Goal: Task Accomplishment & Management: Manage account settings

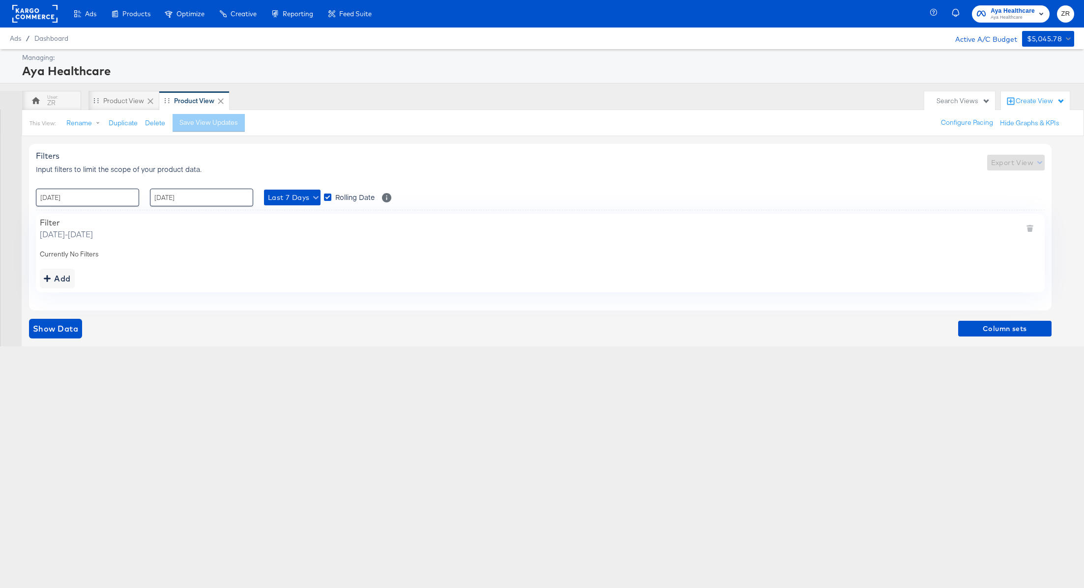
click at [33, 17] on rect at bounding box center [34, 14] width 45 height 18
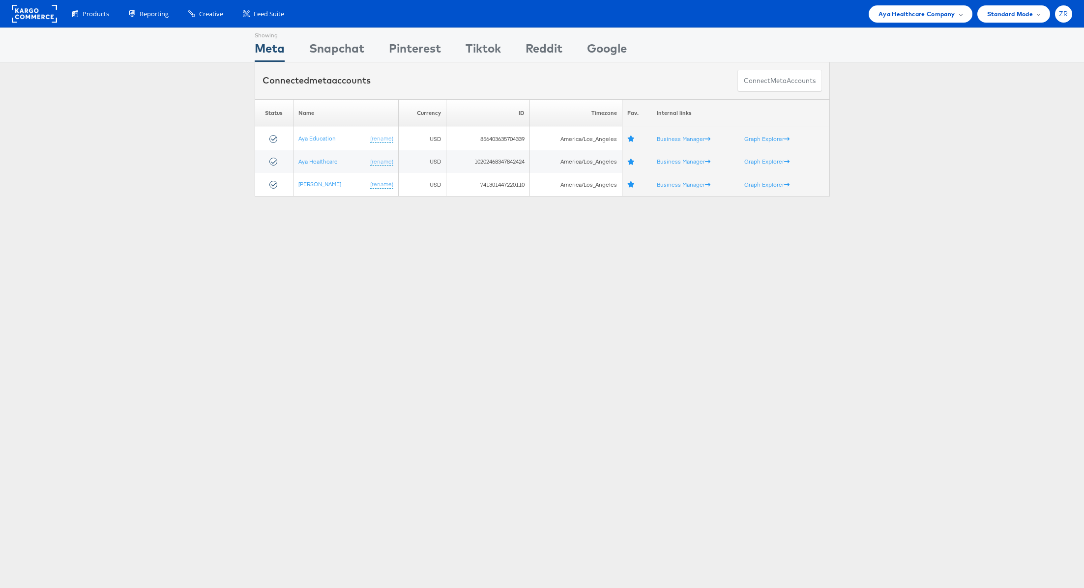
click at [1064, 16] on span "ZR" at bounding box center [1062, 14] width 9 height 6
click at [1028, 95] on link "Internal Dashboard" at bounding box center [1022, 93] width 84 height 10
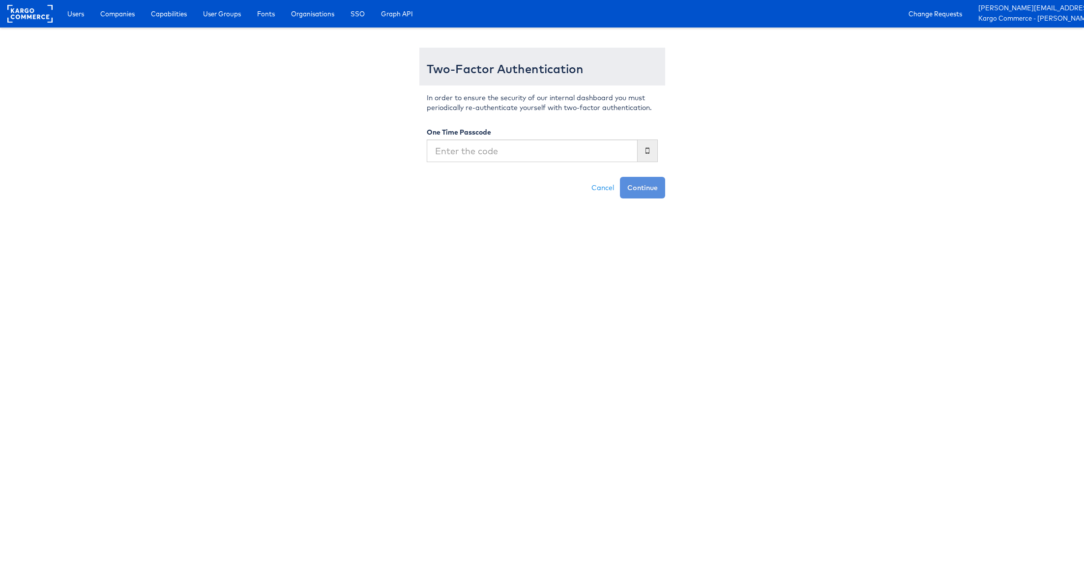
click at [446, 155] on input "text" at bounding box center [532, 151] width 211 height 23
type input "517301"
click at [620, 177] on button "Continue" at bounding box center [642, 188] width 45 height 22
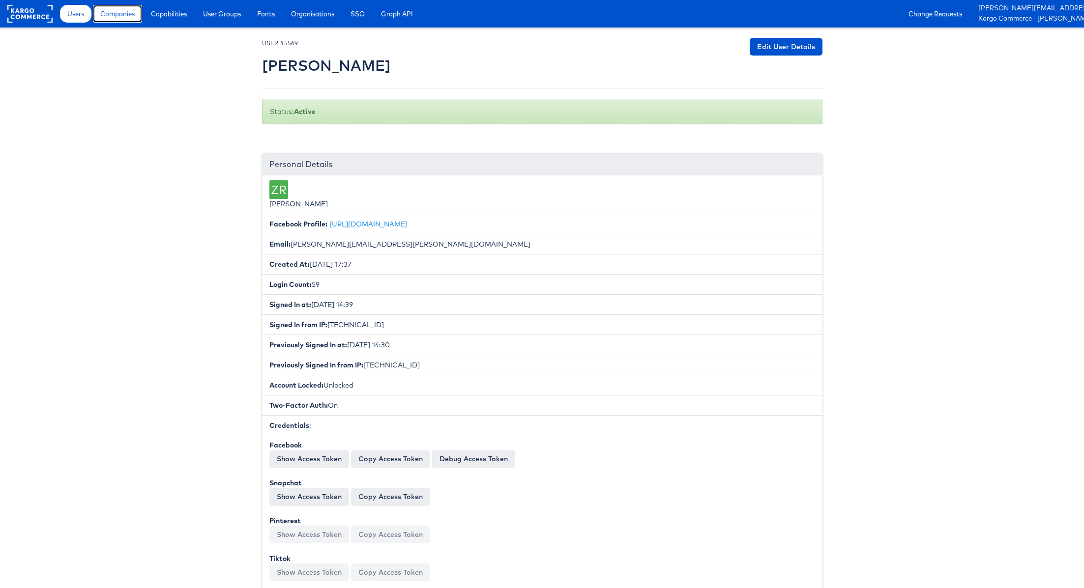
click at [127, 17] on span "Companies" at bounding box center [117, 14] width 34 height 10
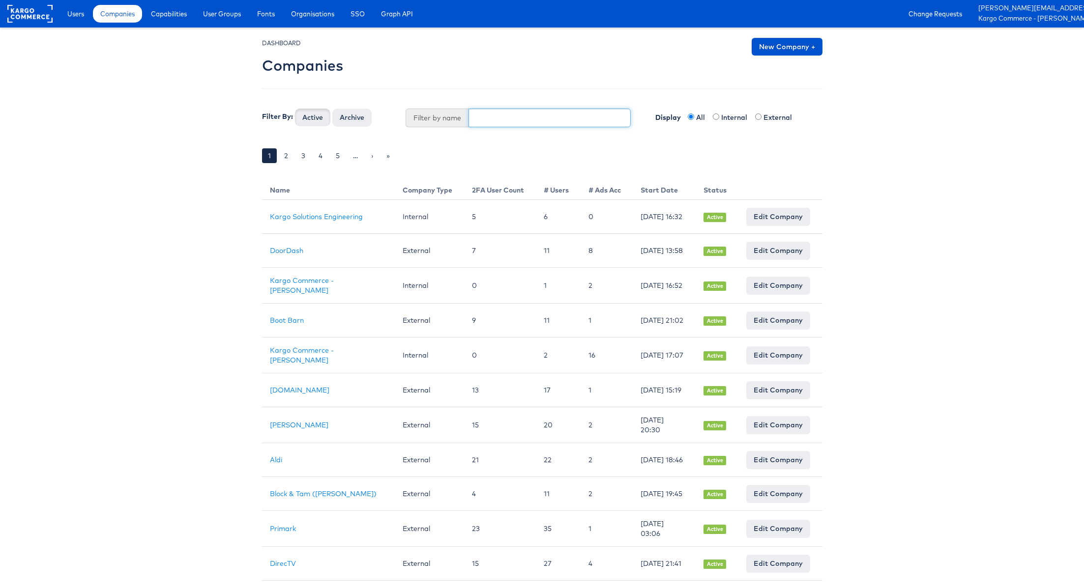
click at [500, 121] on input "text" at bounding box center [549, 118] width 162 height 19
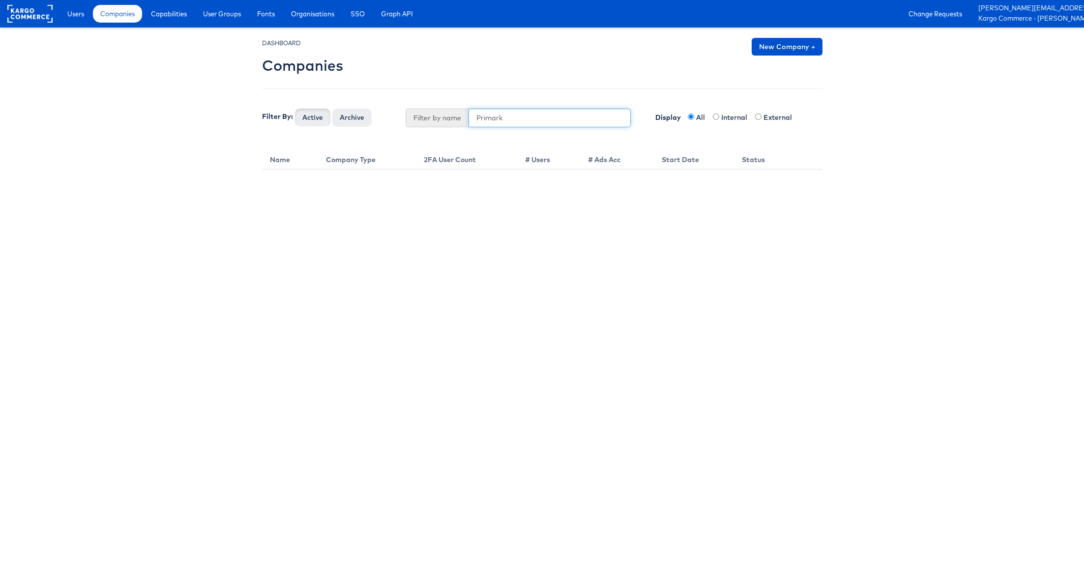
type input "Primark"
click at [295, 109] on button "Active" at bounding box center [312, 118] width 35 height 18
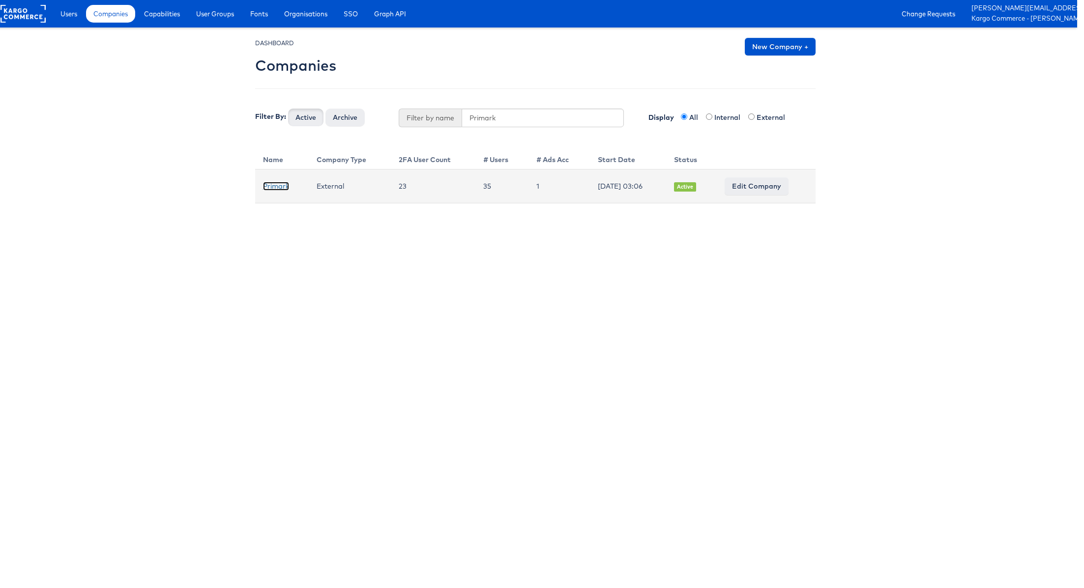
click at [270, 187] on link "Primark" at bounding box center [276, 186] width 26 height 9
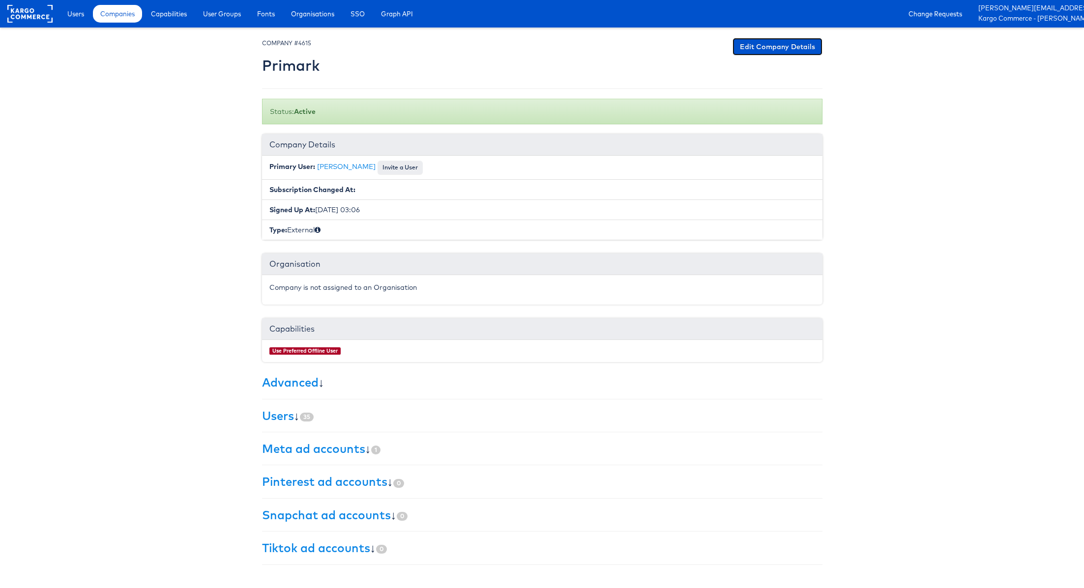
click at [775, 47] on link "Edit Company Details" at bounding box center [777, 47] width 90 height 18
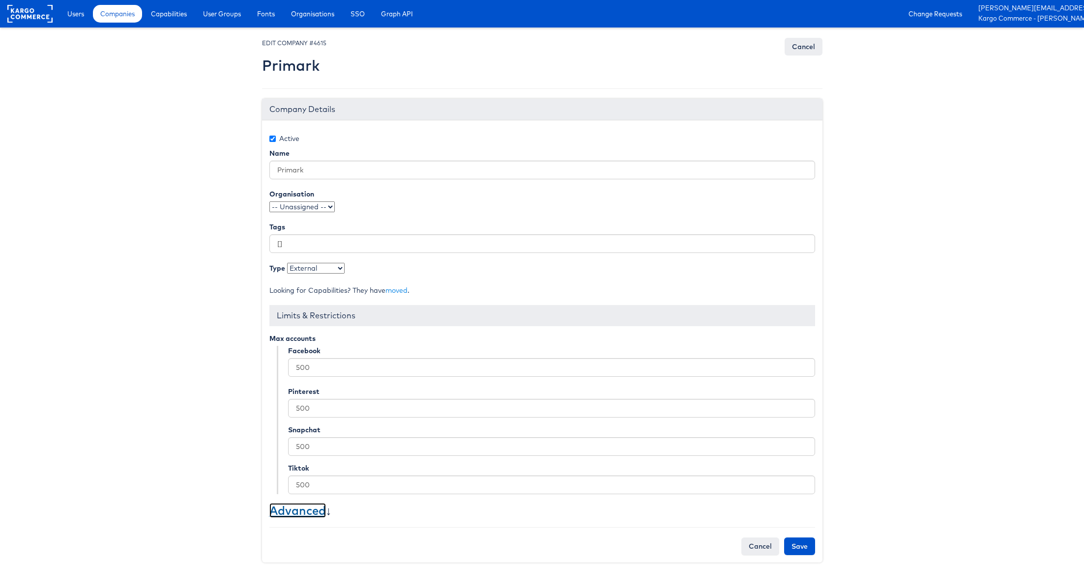
click at [309, 509] on link "Advanced" at bounding box center [297, 510] width 57 height 15
click at [158, 19] on link "Capabilities" at bounding box center [168, 14] width 51 height 18
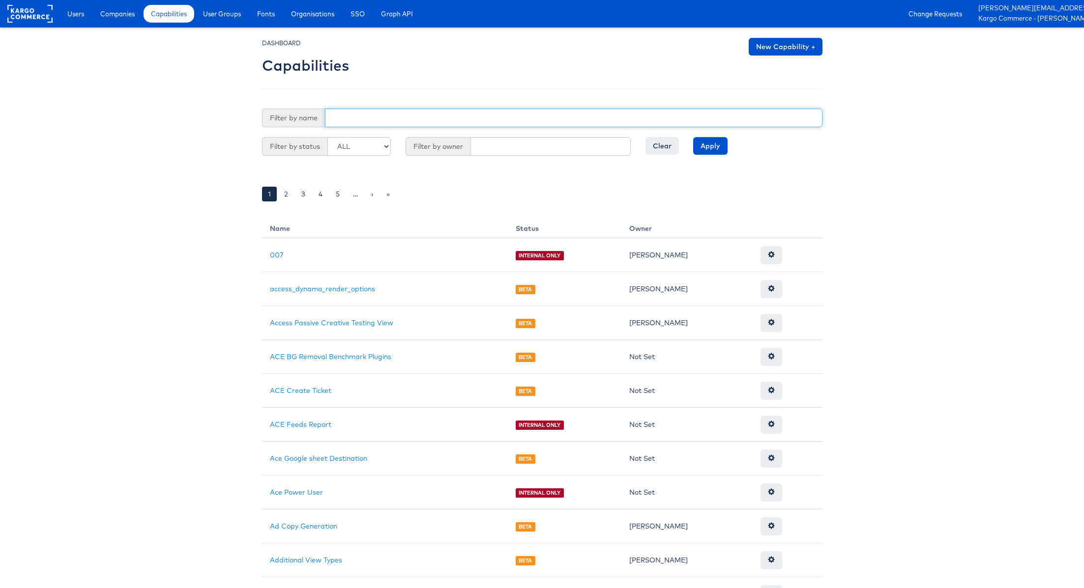
click at [368, 116] on input "text" at bounding box center [573, 118] width 497 height 19
type input "Use Preferred"
click at [693, 137] on input "Apply" at bounding box center [710, 146] width 34 height 18
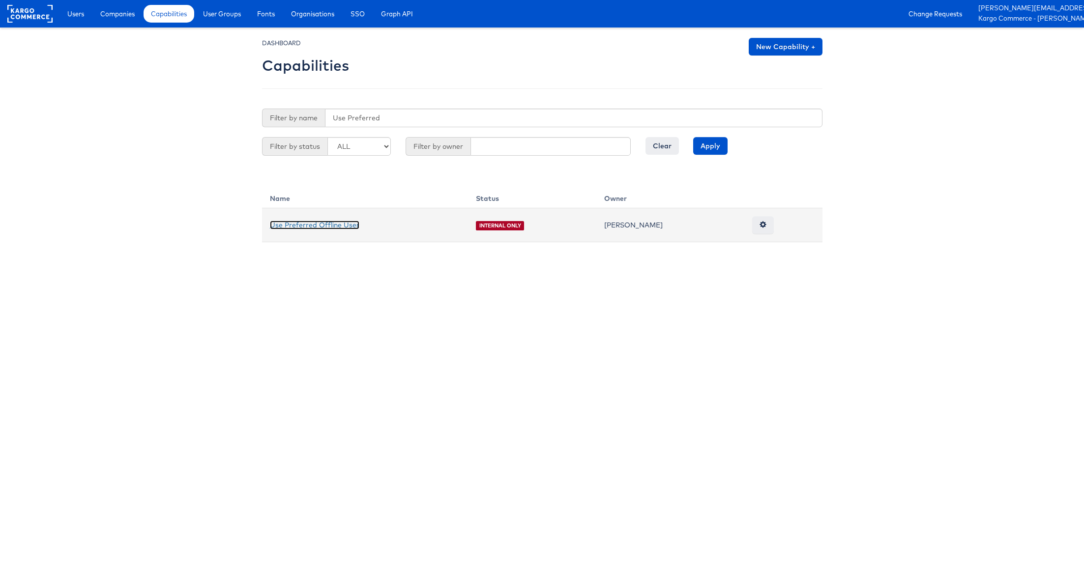
click at [323, 226] on link "Use Preferred Offline User" at bounding box center [314, 225] width 89 height 9
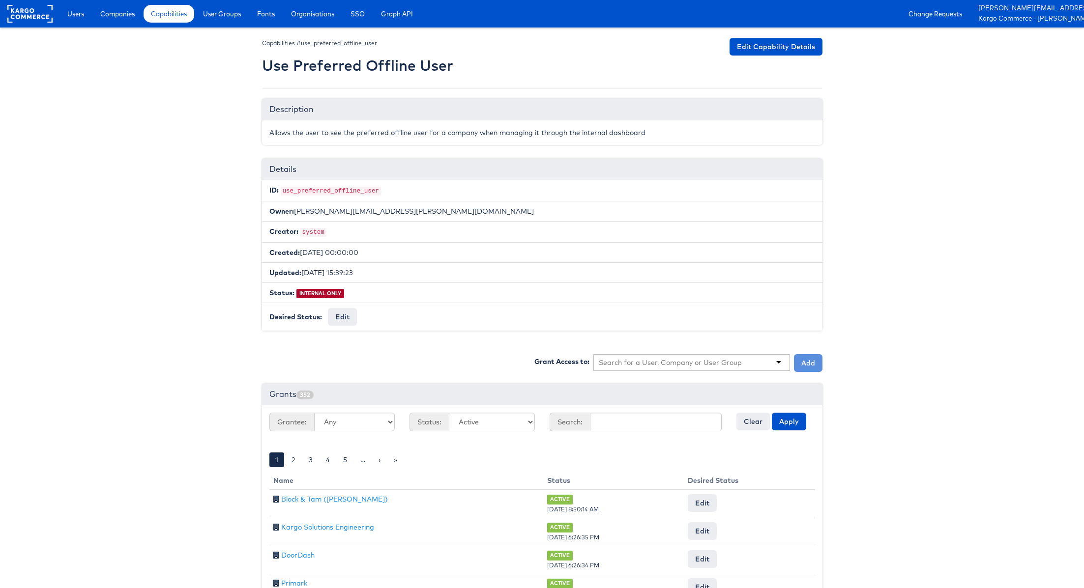
scroll to position [208, 0]
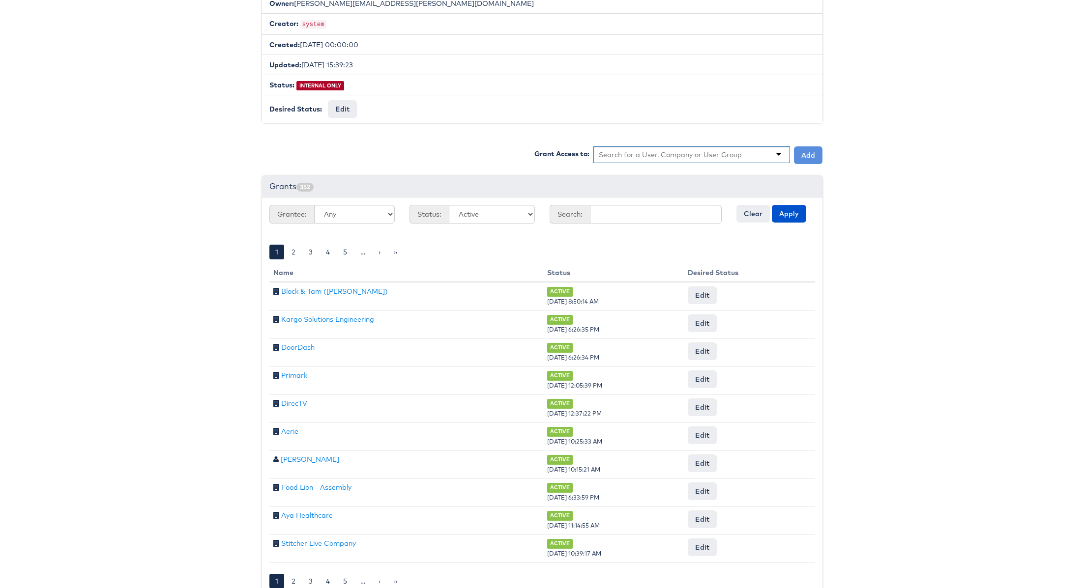
click at [682, 151] on input "text" at bounding box center [670, 155] width 143 height 10
type input "Primark"
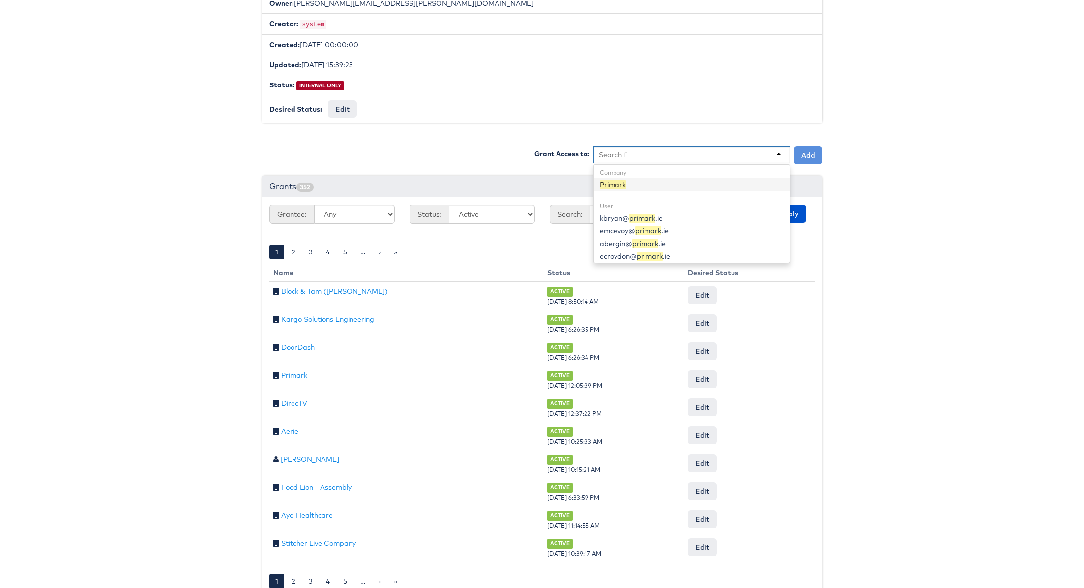
scroll to position [0, 0]
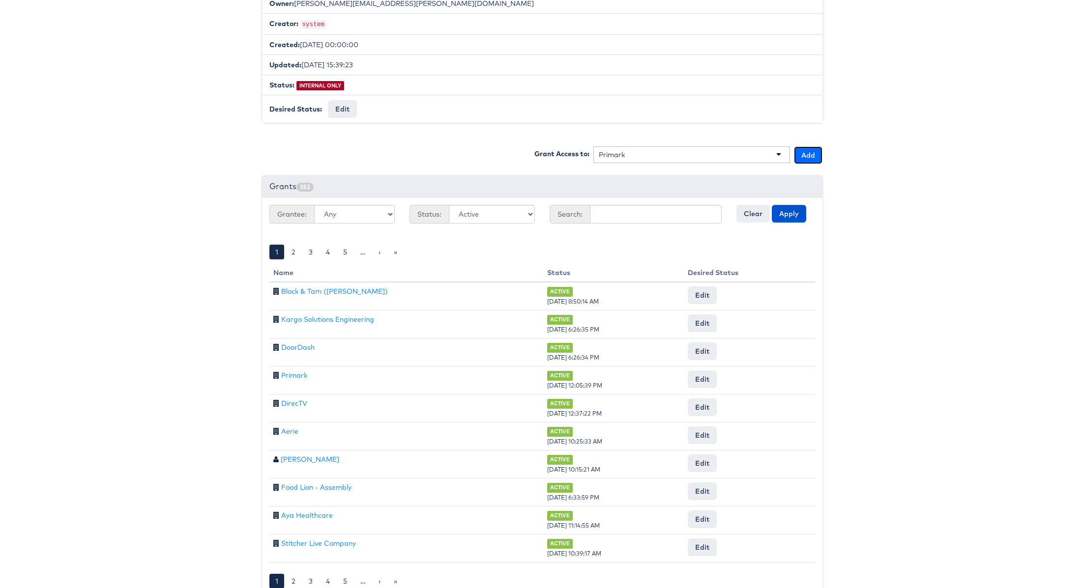
click at [805, 150] on button "Add" at bounding box center [808, 155] width 29 height 18
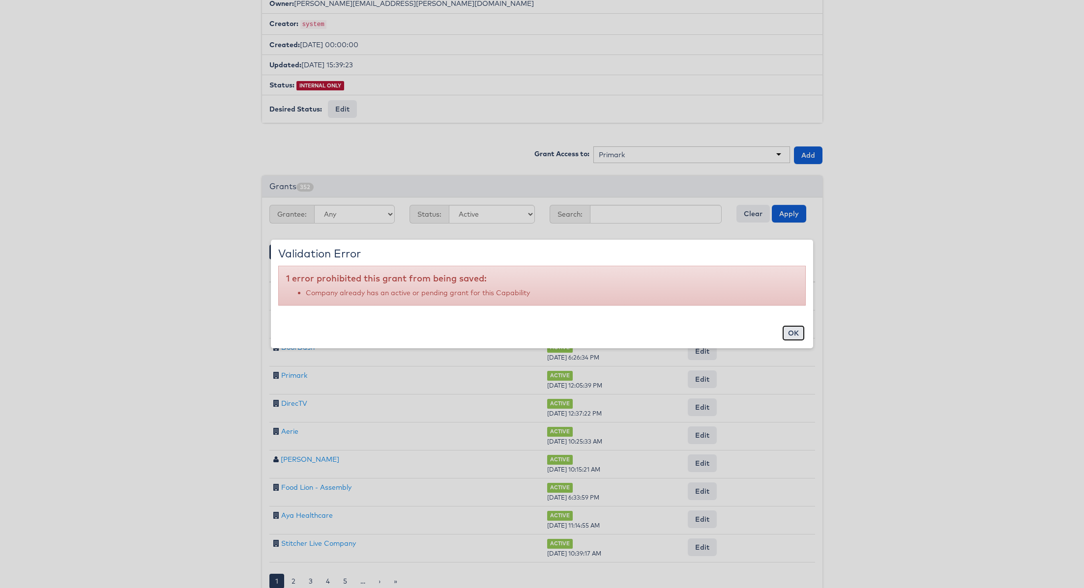
click at [796, 338] on button "ok" at bounding box center [793, 333] width 23 height 16
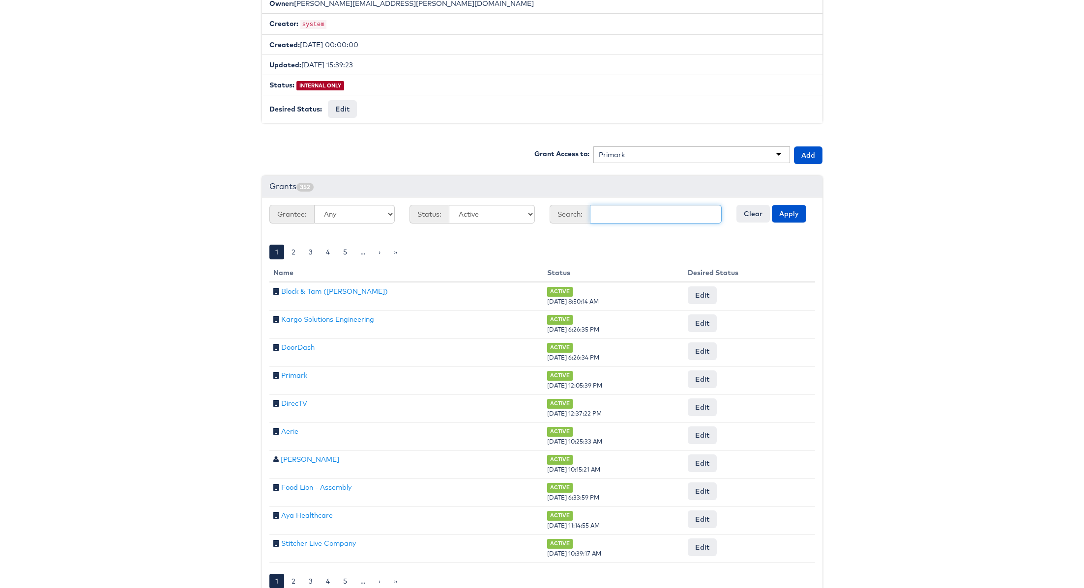
click at [629, 212] on input "text" at bounding box center [656, 214] width 132 height 19
type input "Primark"
click at [771, 205] on button "Apply" at bounding box center [788, 214] width 34 height 18
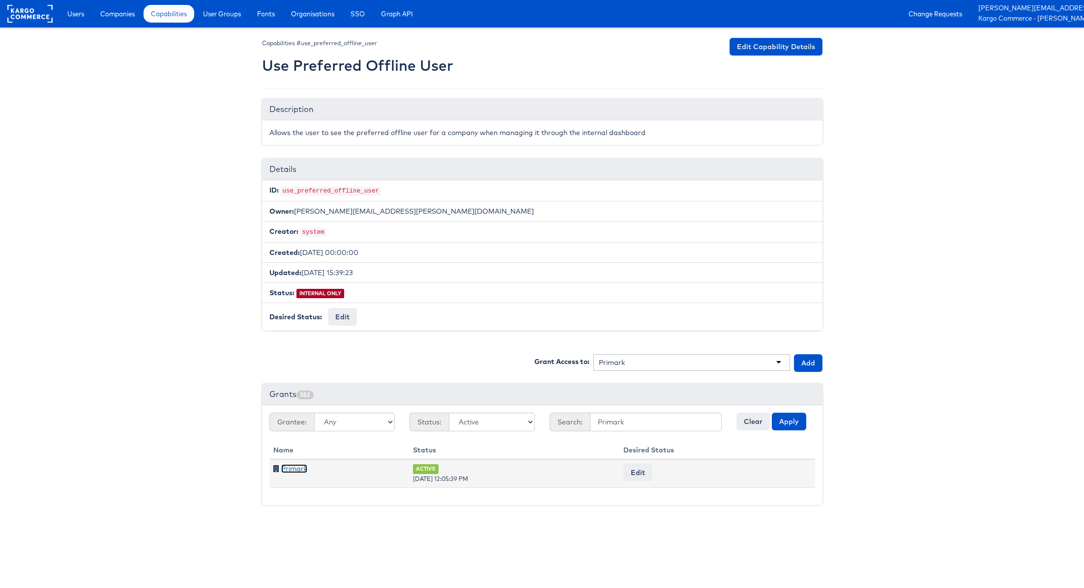
click at [296, 464] on link "Primark" at bounding box center [294, 468] width 26 height 9
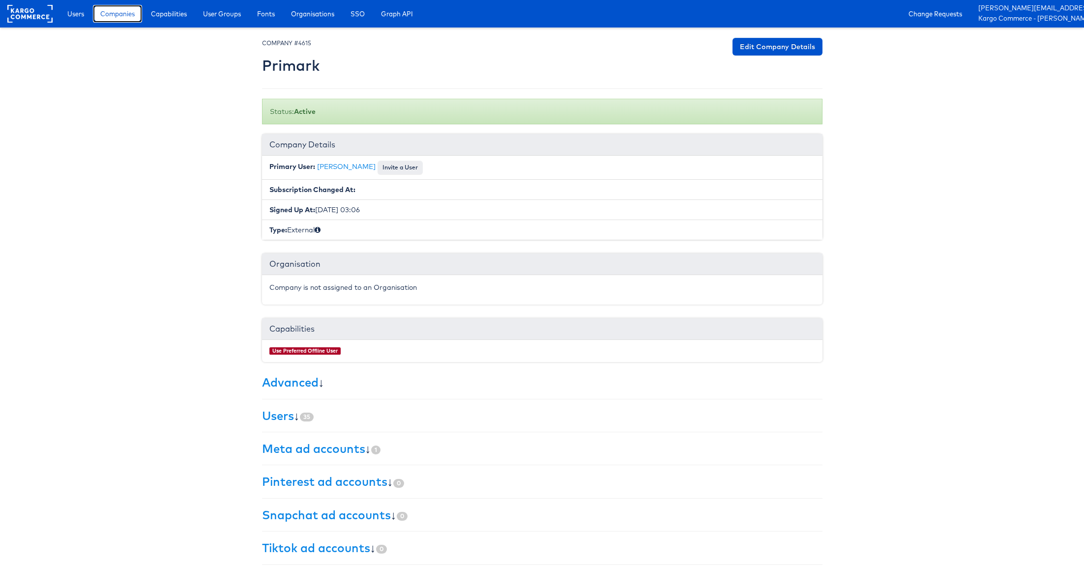
click at [107, 15] on span "Companies" at bounding box center [117, 14] width 34 height 10
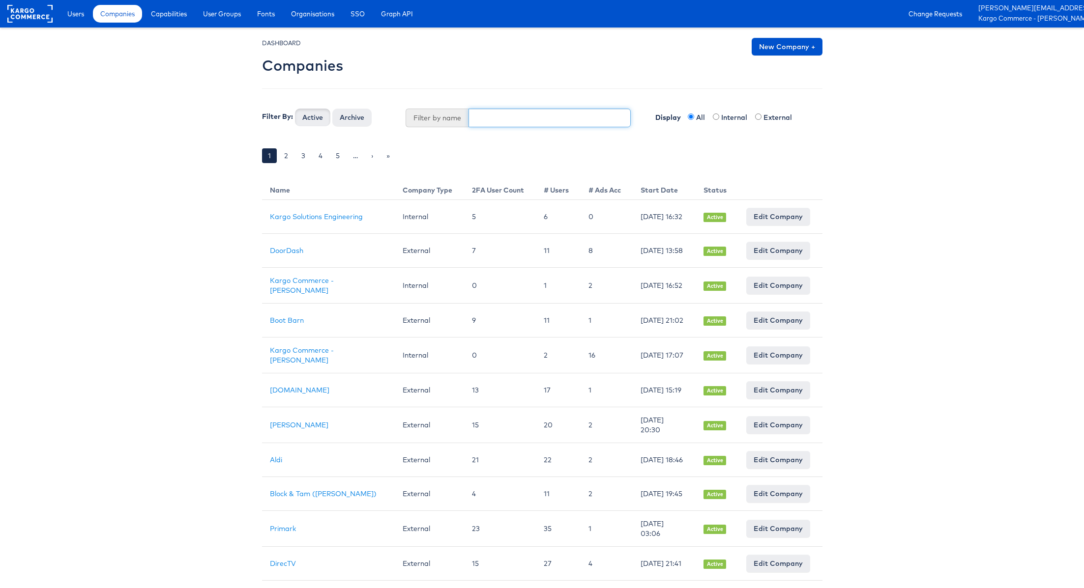
click at [513, 119] on input "text" at bounding box center [549, 118] width 162 height 19
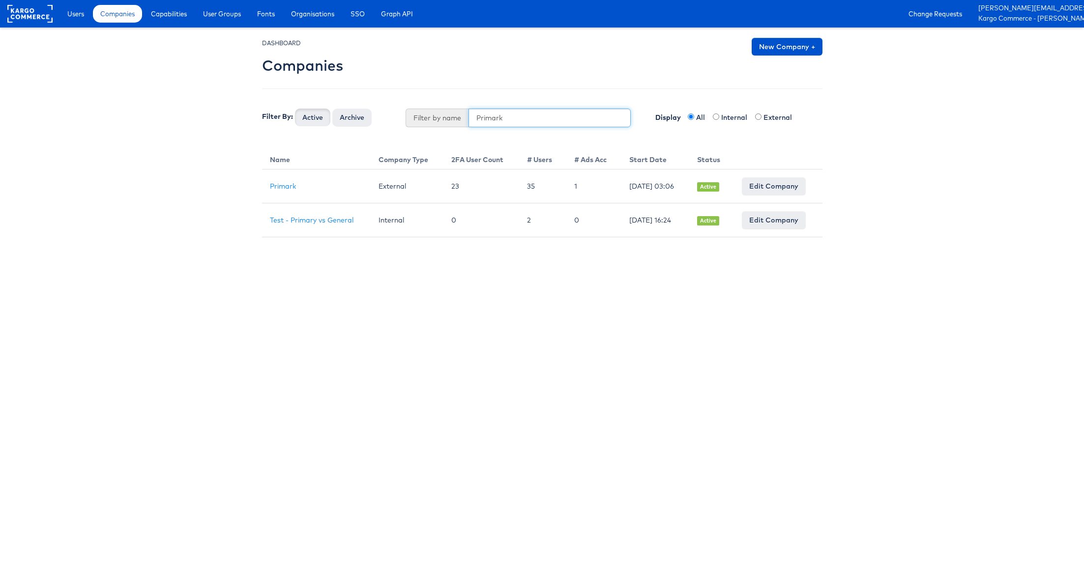
type input "Primark"
click at [295, 109] on button "Active" at bounding box center [312, 118] width 35 height 18
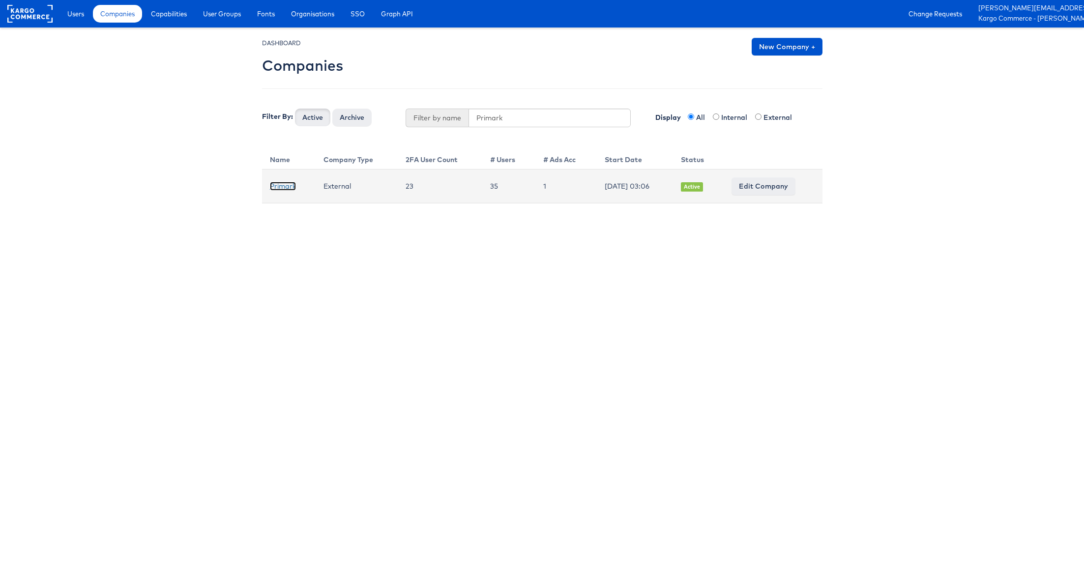
click at [279, 185] on link "Primark" at bounding box center [283, 186] width 26 height 9
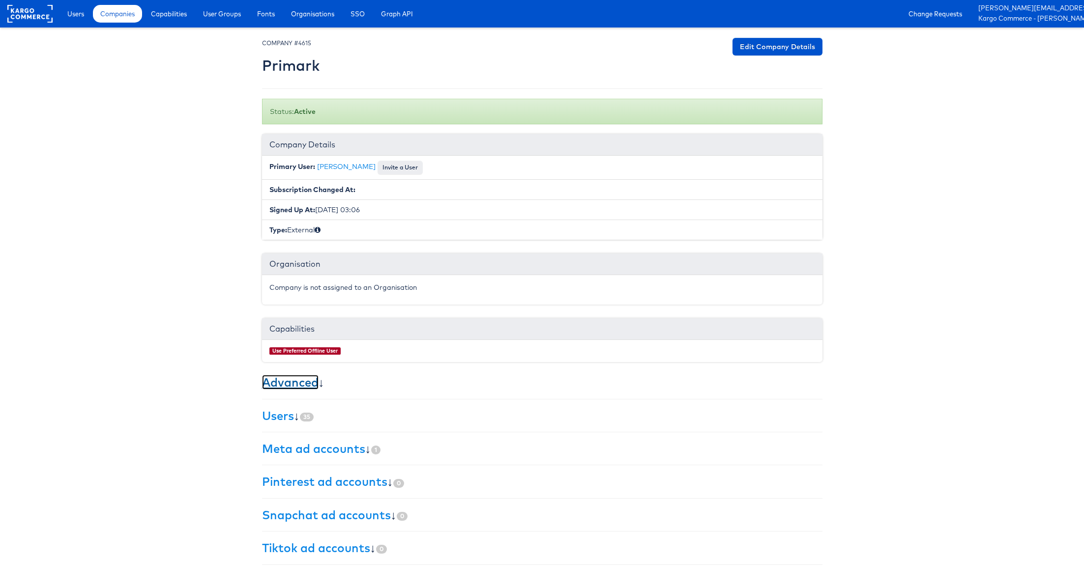
click at [297, 377] on link "Advanced" at bounding box center [290, 382] width 57 height 15
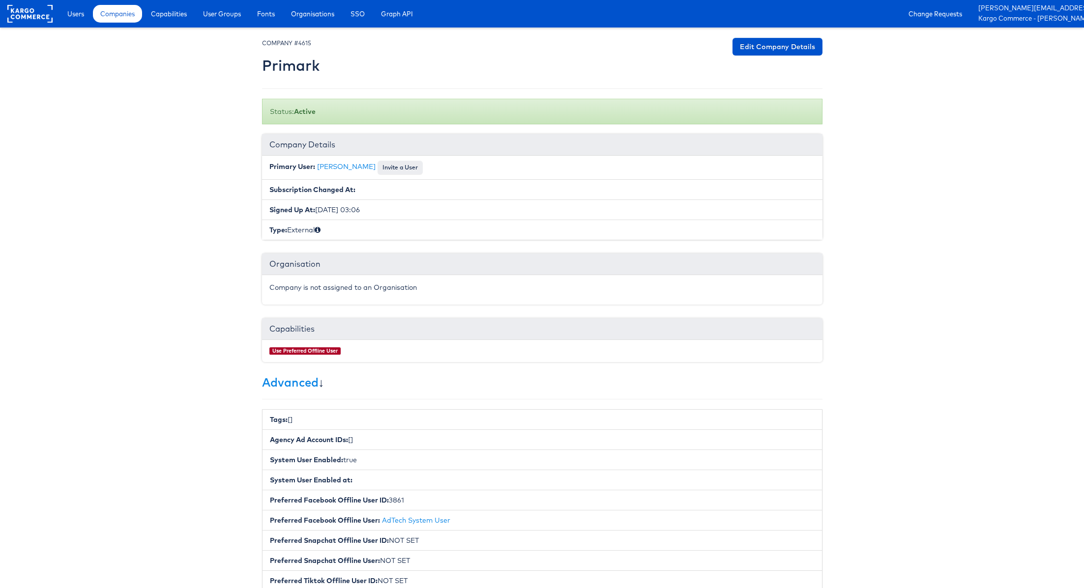
click at [307, 42] on small "COMPANY #4615" at bounding box center [286, 42] width 49 height 7
